Goal: Transaction & Acquisition: Purchase product/service

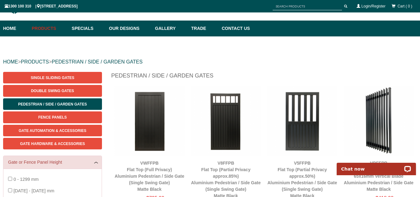
scroll to position [26, 0]
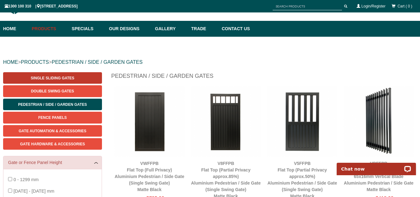
click at [47, 78] on span "Single Sliding Gates" at bounding box center [53, 78] width 44 height 4
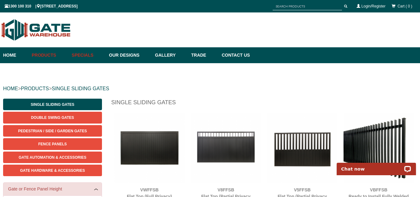
click at [87, 56] on link "Specials" at bounding box center [87, 55] width 37 height 16
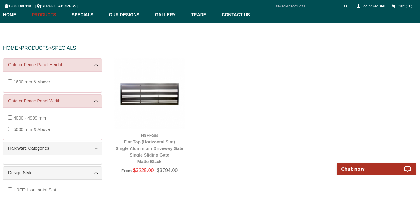
scroll to position [41, 0]
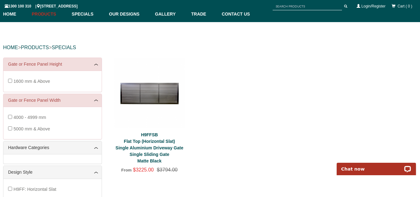
click at [146, 148] on link "H9FFSB Flat Top (Horizontal Slat) Single Aluminium Driveway Gate Single Sliding…" at bounding box center [150, 147] width 68 height 31
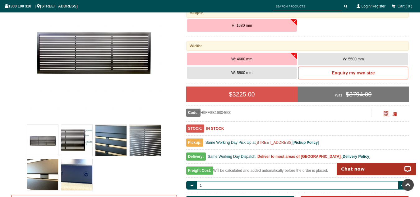
scroll to position [128, 0]
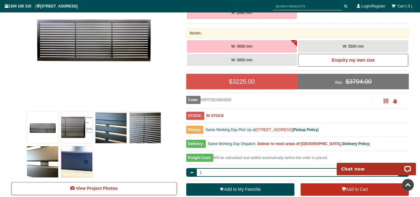
click at [72, 127] on img at bounding box center [76, 127] width 31 height 31
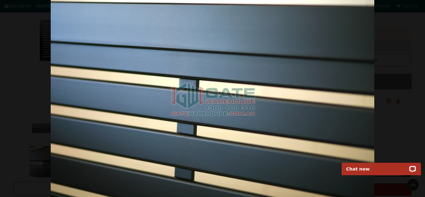
click at [368, 102] on img at bounding box center [212, 98] width 323 height 197
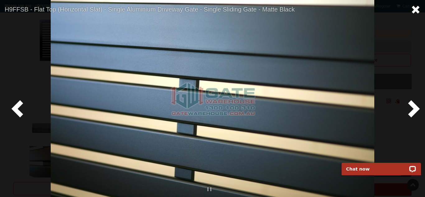
click at [417, 12] on span at bounding box center [415, 9] width 9 height 9
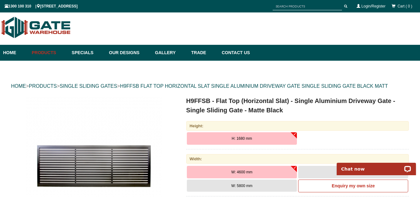
scroll to position [0, 0]
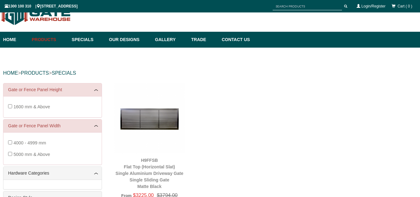
scroll to position [41, 0]
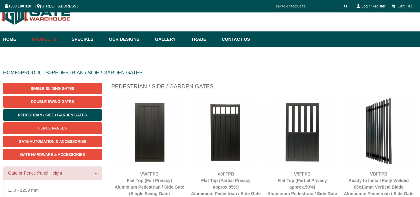
scroll to position [16, 0]
